Goal: Information Seeking & Learning: Learn about a topic

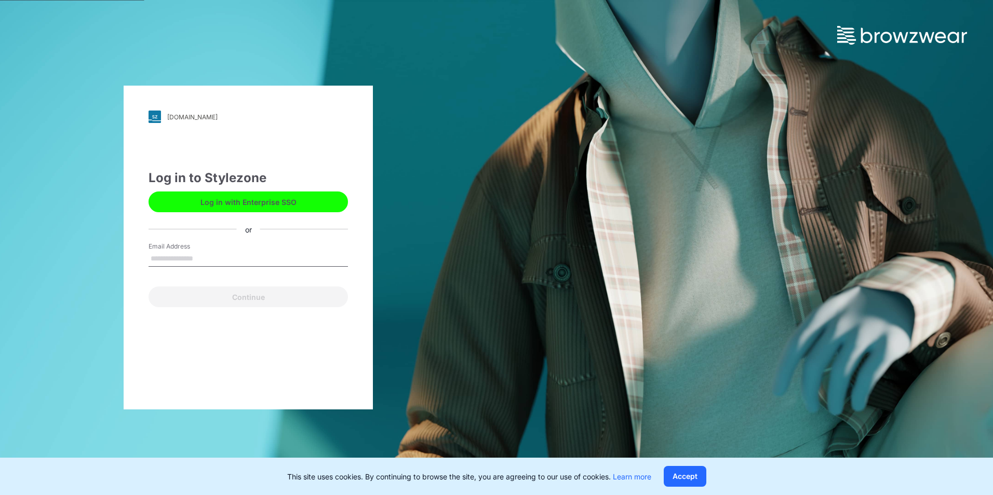
click at [191, 260] on input "Email Address" at bounding box center [247, 259] width 199 height 16
type input "**********"
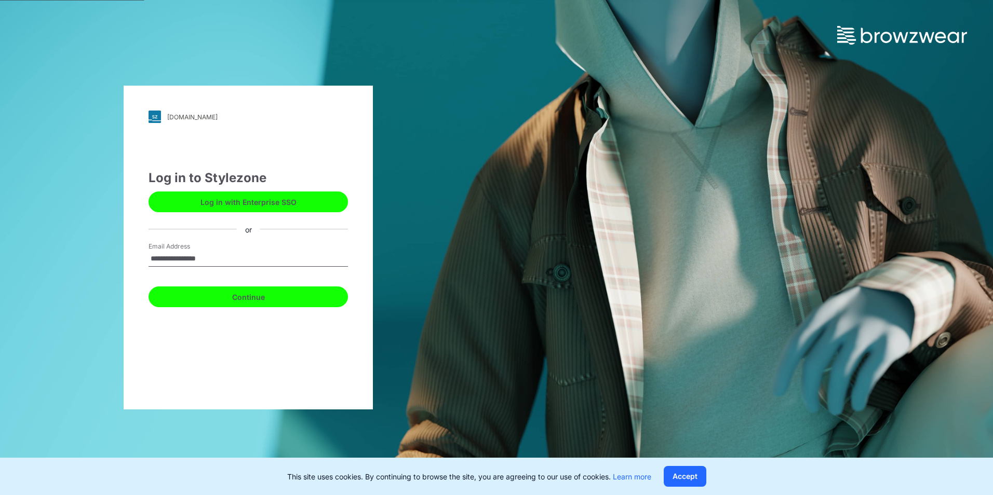
click at [246, 301] on button "Continue" at bounding box center [247, 297] width 199 height 21
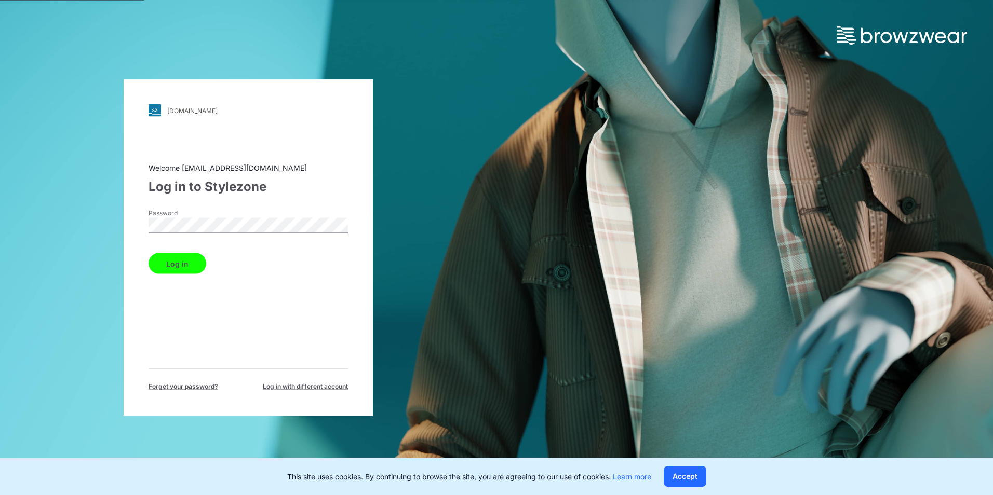
click at [181, 262] on button "Log in" at bounding box center [177, 263] width 58 height 21
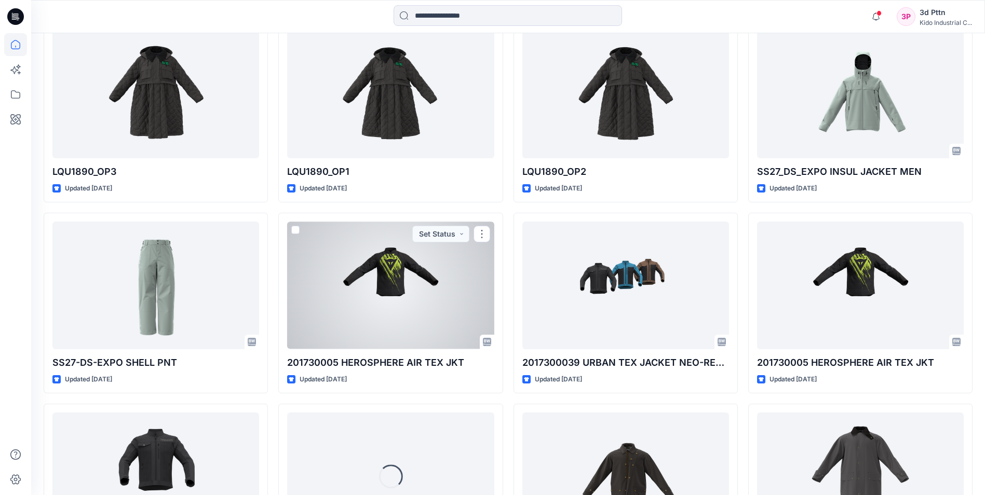
scroll to position [1331, 0]
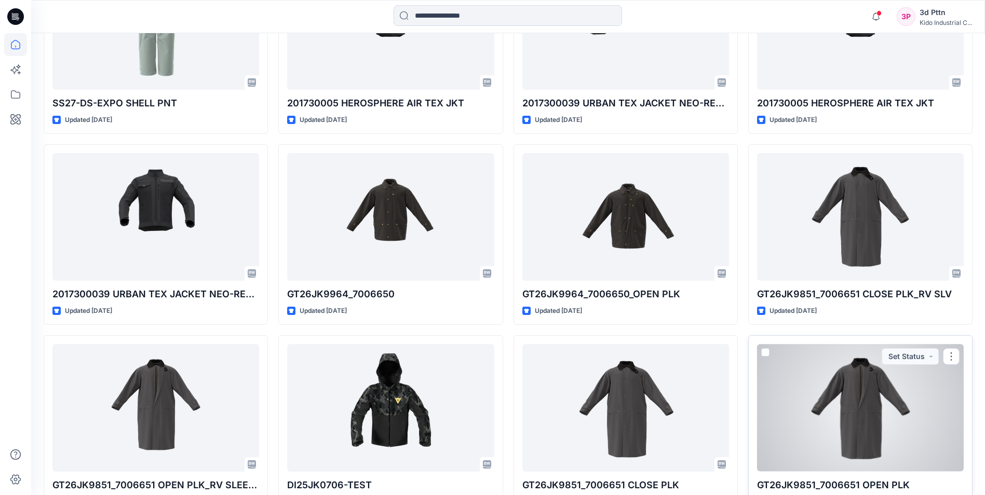
click at [867, 429] on div at bounding box center [860, 407] width 207 height 127
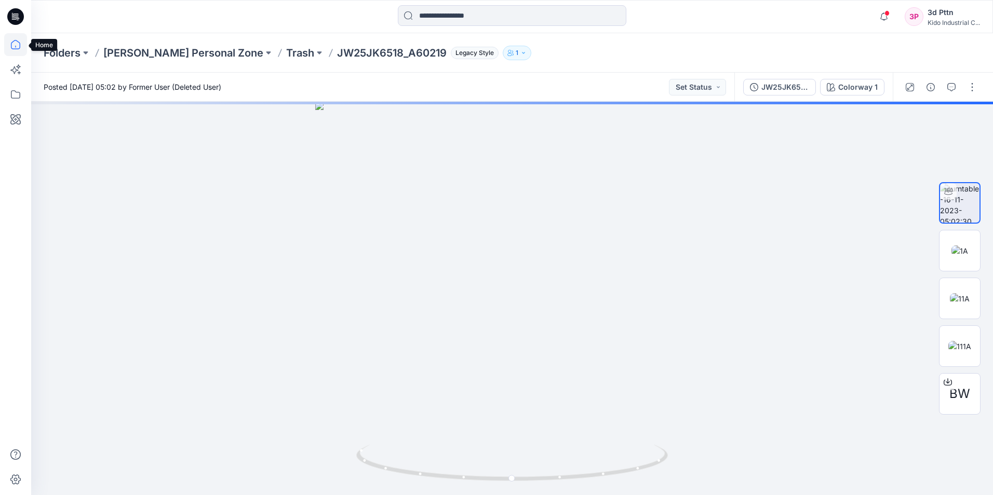
click at [14, 44] on icon at bounding box center [15, 44] width 23 height 23
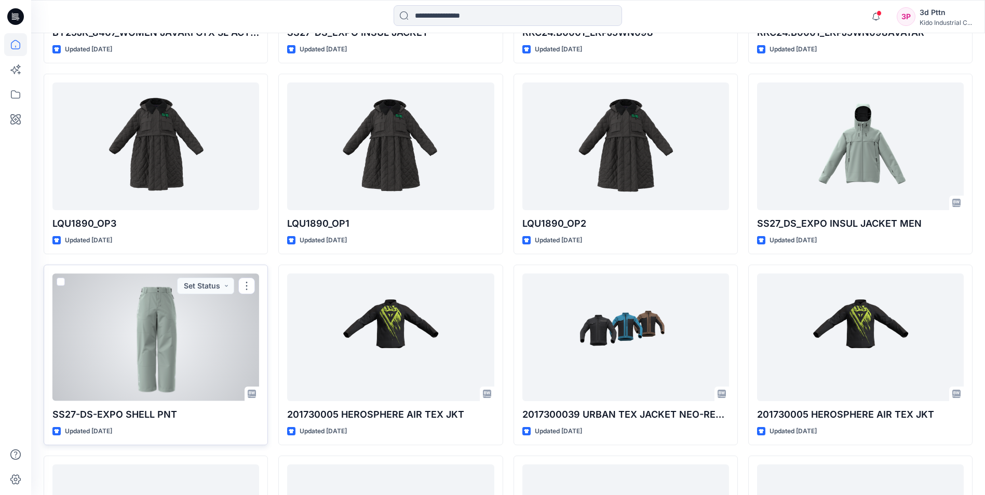
scroll to position [1331, 0]
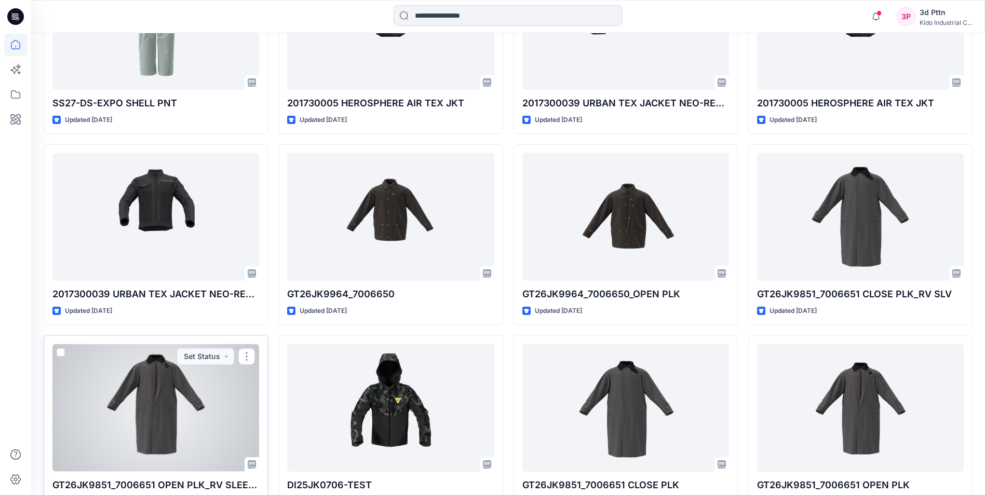
click at [187, 390] on div at bounding box center [155, 407] width 207 height 127
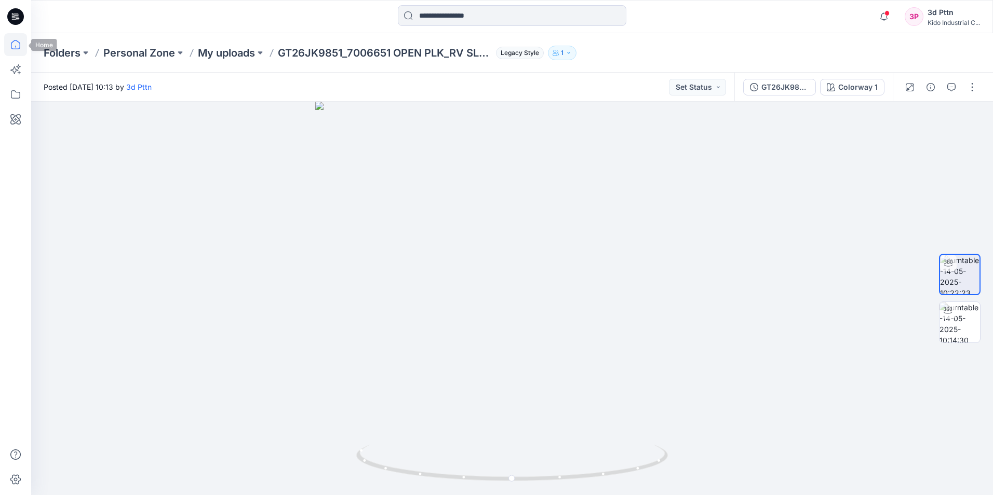
click at [12, 47] on icon at bounding box center [15, 44] width 23 height 23
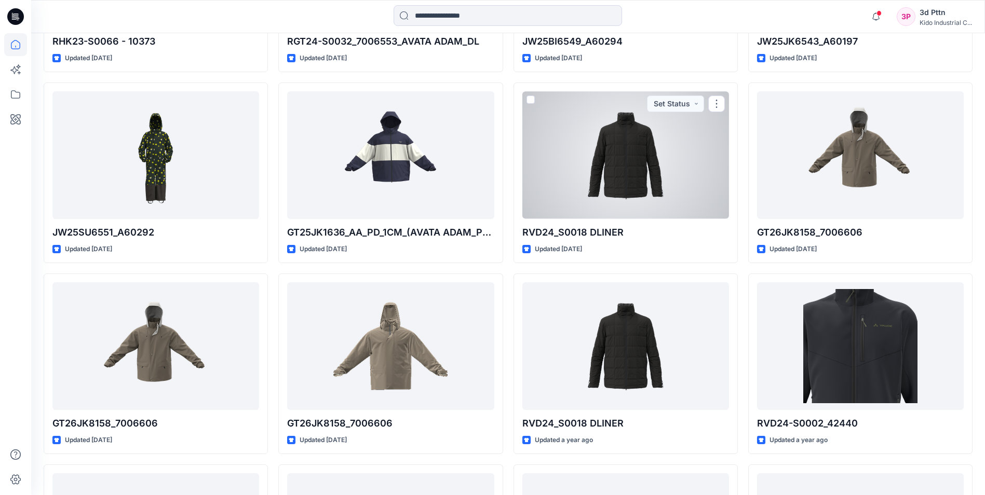
scroll to position [11902, 0]
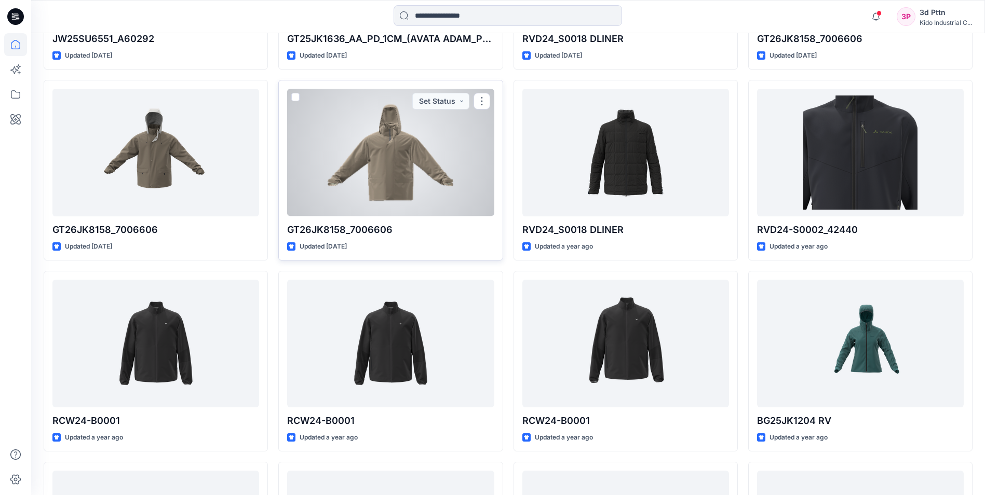
click at [403, 133] on div at bounding box center [390, 152] width 207 height 127
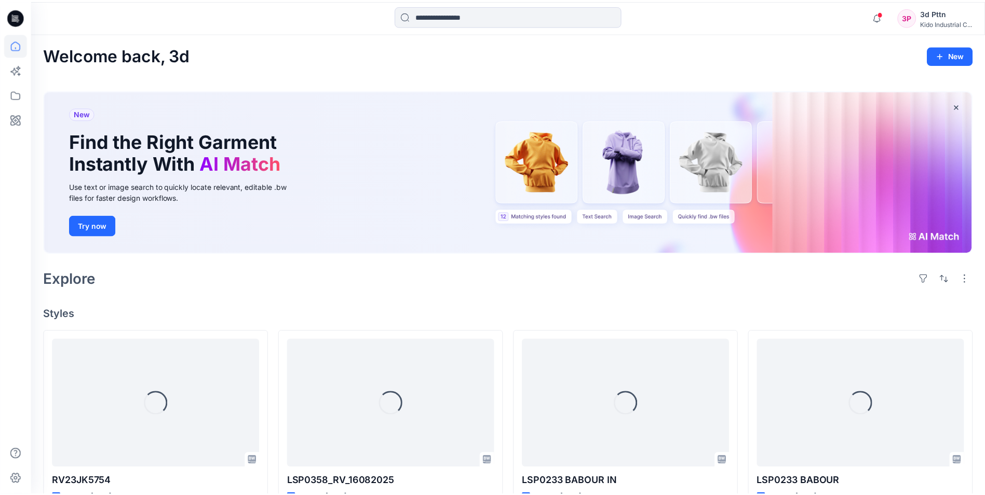
scroll to position [11902, 0]
